Goal: Task Accomplishment & Management: Manage account settings

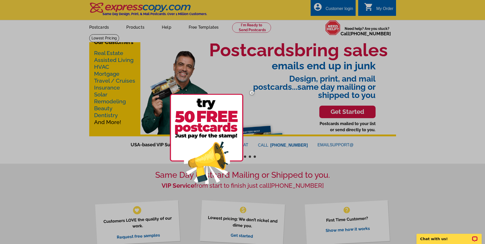
click at [251, 92] on img at bounding box center [251, 92] width 15 height 15
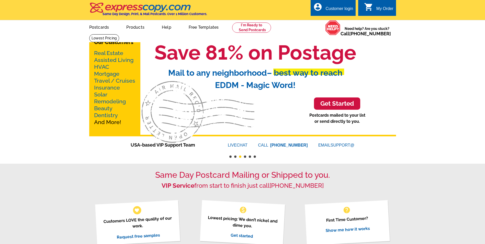
click at [337, 8] on div "Customer login" at bounding box center [339, 9] width 28 height 7
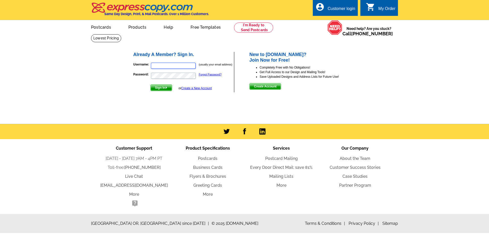
click at [167, 66] on input "Username:" at bounding box center [173, 66] width 45 height 6
type input "keisha@thecollectiverealtyco.com"
click at [150, 84] on button "Sign In" at bounding box center [161, 87] width 22 height 7
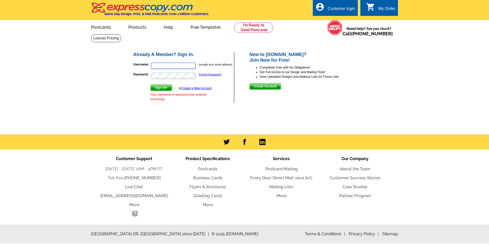
click at [171, 64] on input "Username:" at bounding box center [173, 66] width 45 height 6
type input "ktaylor.united@gmail.com"
click at [150, 84] on button "Sign In" at bounding box center [161, 87] width 22 height 7
click at [205, 74] on link "Forgot Password?" at bounding box center [210, 74] width 23 height 3
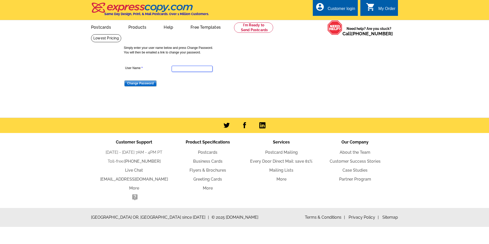
click at [193, 71] on input "User Name" at bounding box center [192, 69] width 41 height 6
type input "keisha@thecollectiverealtyco.com"
click at [146, 84] on input "Change Password" at bounding box center [140, 83] width 32 height 6
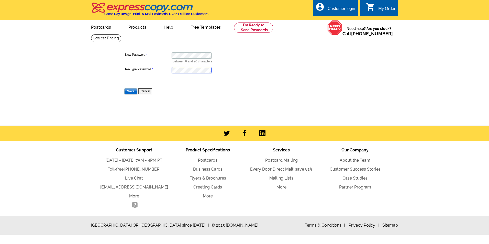
click at [124, 88] on input "Save" at bounding box center [130, 91] width 13 height 6
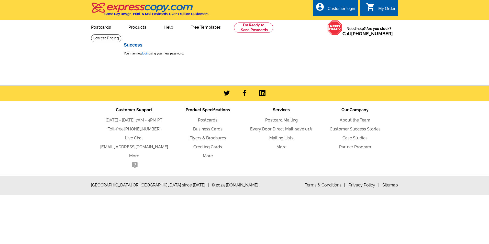
click at [148, 53] on link "login" at bounding box center [145, 54] width 6 height 4
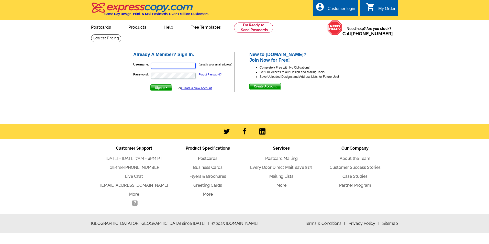
click at [186, 68] on input "Username:" at bounding box center [173, 66] width 45 height 6
type input "keisha@thecollectiverealtyco.com"
click at [163, 89] on span "Sign In" at bounding box center [161, 88] width 21 height 6
